Goal: Information Seeking & Learning: Learn about a topic

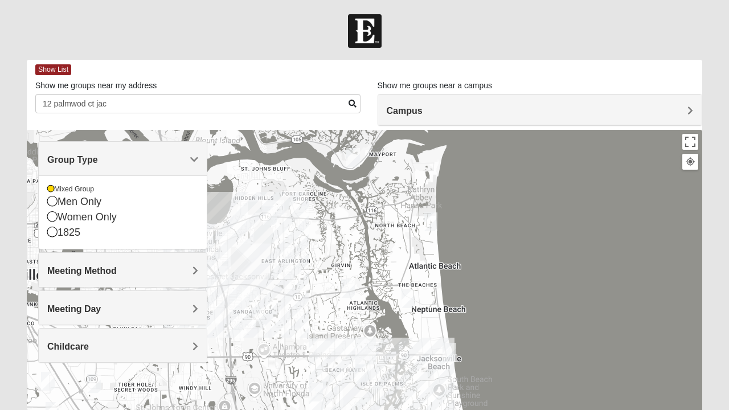
click at [347, 287] on img "Mixed Luehring 32224" at bounding box center [347, 288] width 23 height 28
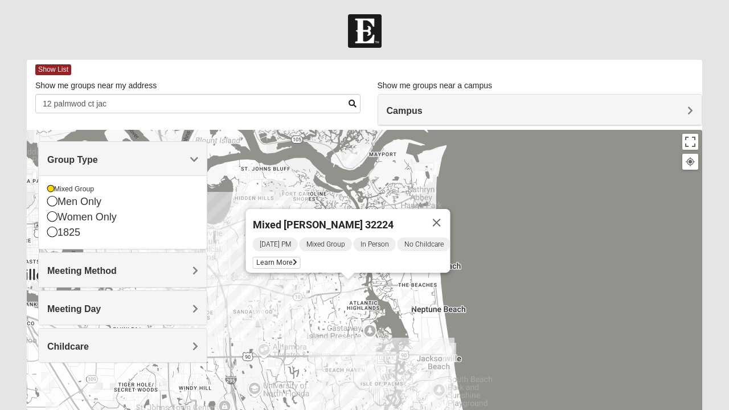
click at [442, 213] on button "Close" at bounding box center [436, 222] width 27 height 27
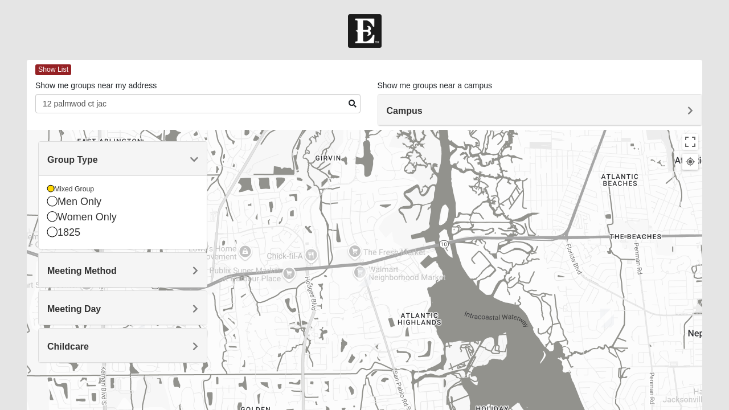
click at [362, 277] on img "Mixed Luehring 32224" at bounding box center [364, 277] width 23 height 28
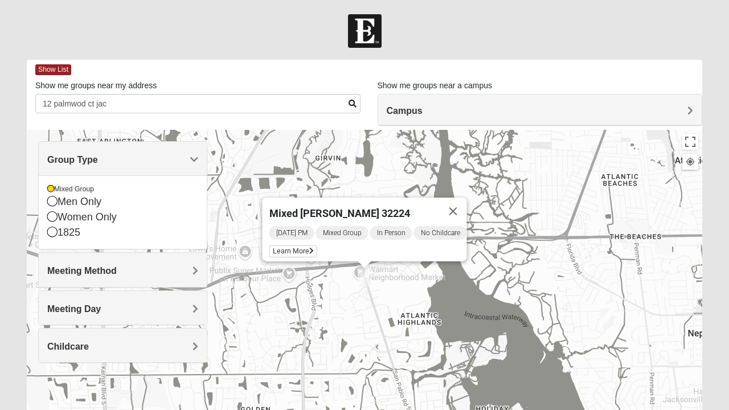
click at [297, 249] on span "Learn More" at bounding box center [293, 251] width 48 height 12
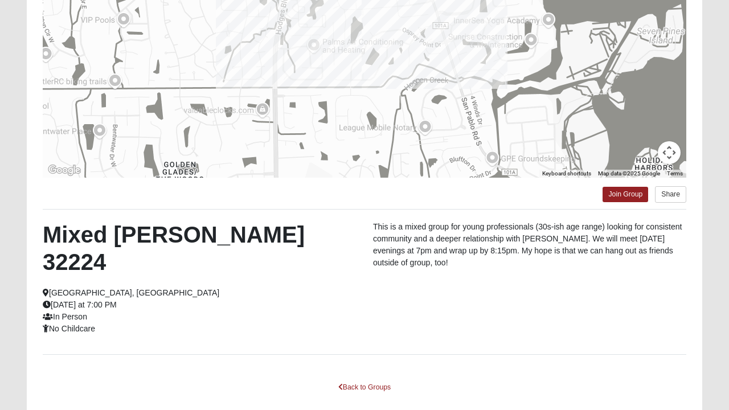
scroll to position [175, 0]
click at [453, 72] on div at bounding box center [364, 63] width 643 height 228
click at [426, 134] on div at bounding box center [364, 63] width 643 height 228
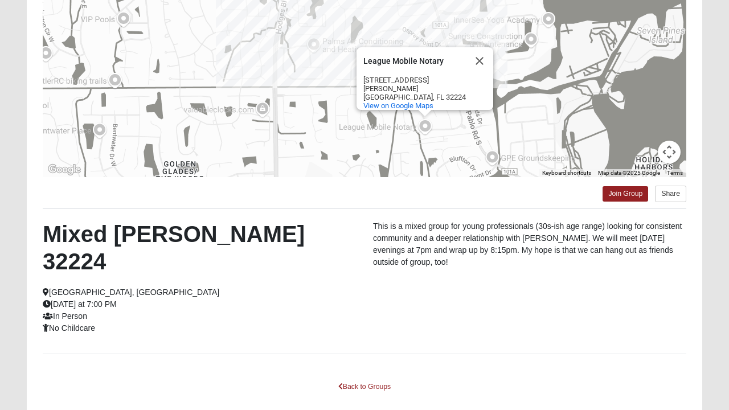
click at [485, 64] on button "Close" at bounding box center [479, 60] width 27 height 27
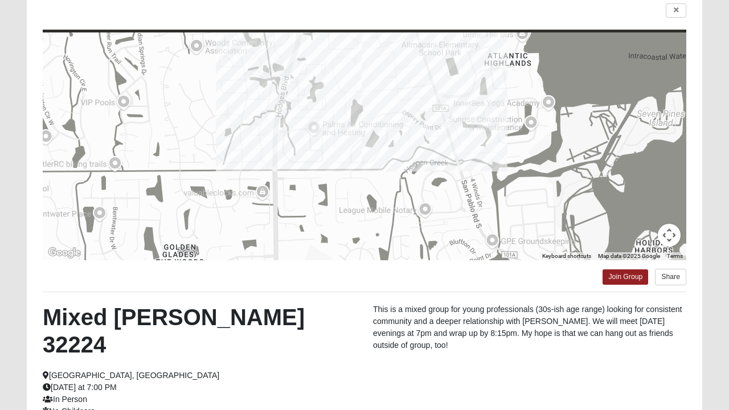
scroll to position [95, 0]
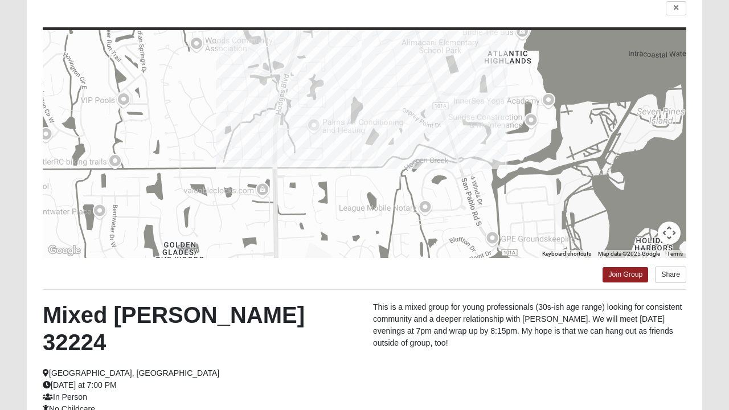
click at [492, 238] on div at bounding box center [364, 144] width 643 height 228
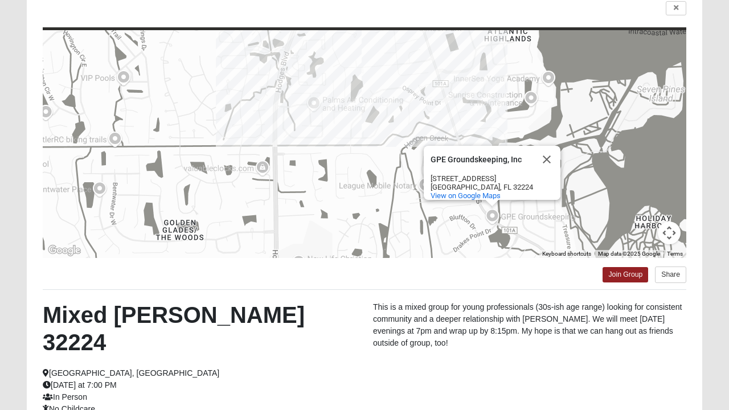
click at [550, 152] on button "Close" at bounding box center [546, 159] width 27 height 27
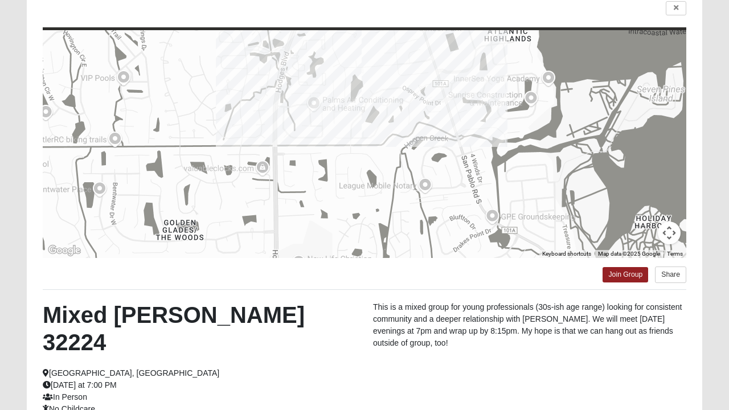
click at [424, 182] on div at bounding box center [364, 144] width 643 height 228
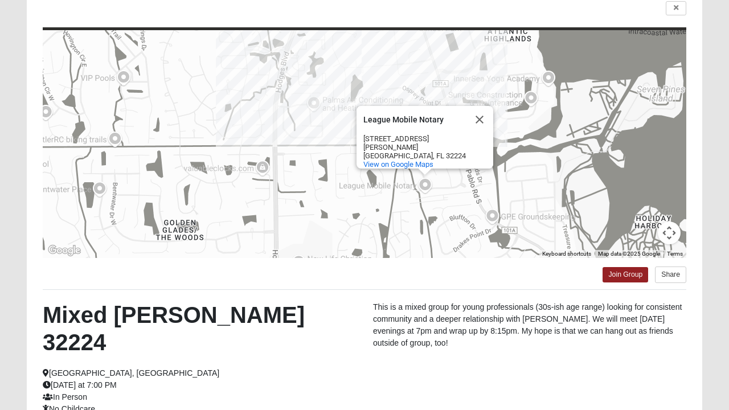
click at [482, 118] on button "Close" at bounding box center [479, 119] width 27 height 27
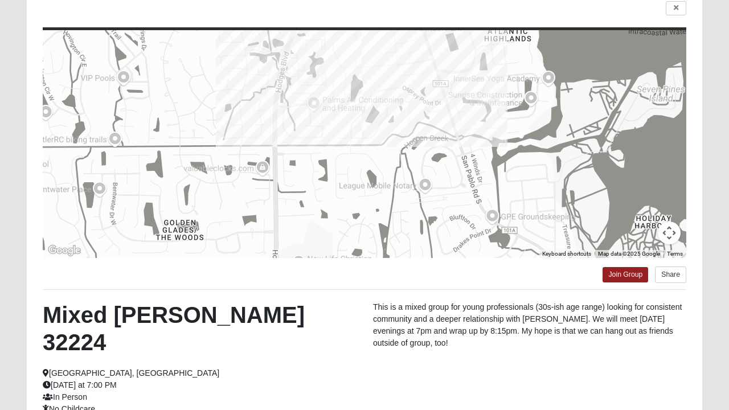
click at [232, 310] on h2 "Mixed [PERSON_NAME] 32224" at bounding box center [199, 328] width 313 height 55
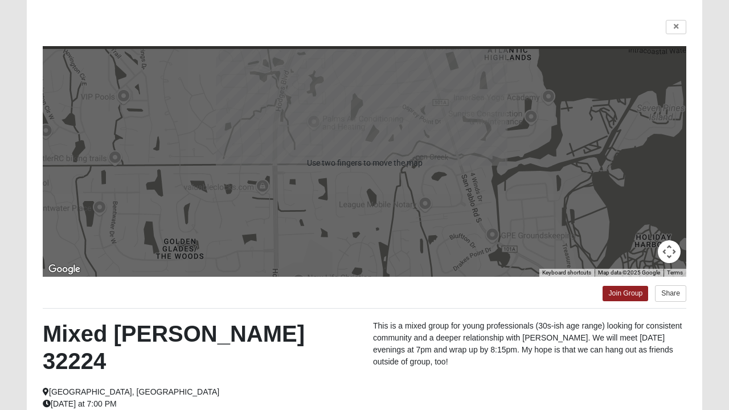
scroll to position [77, 0]
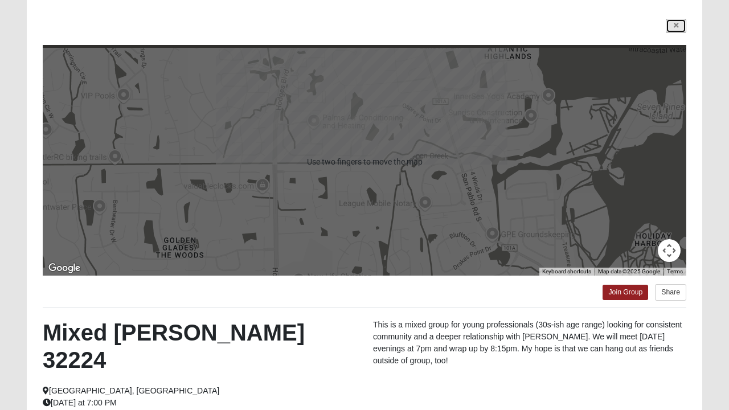
click at [675, 25] on icon at bounding box center [675, 25] width 5 height 7
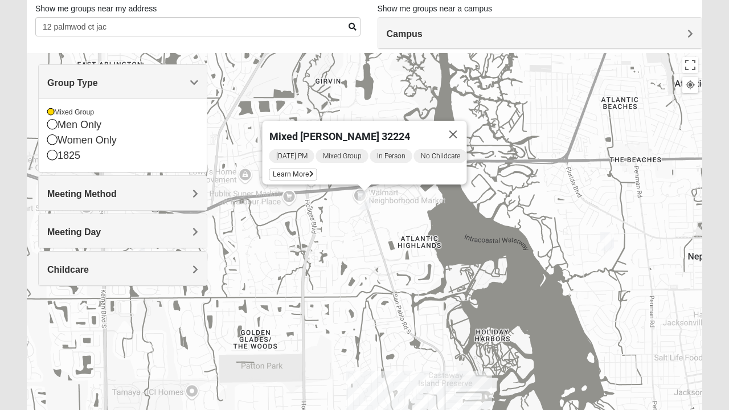
click at [459, 131] on button "Close" at bounding box center [452, 134] width 27 height 27
